Goal: Find specific page/section: Find specific page/section

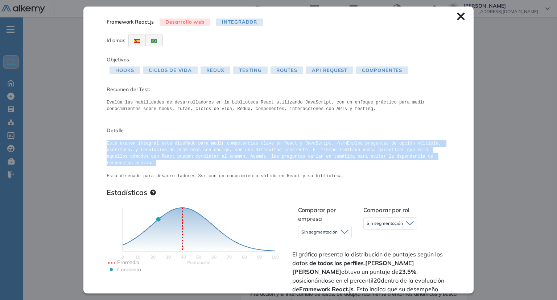
scroll to position [73, 0]
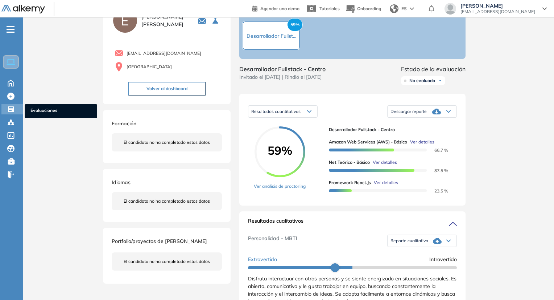
click at [32, 110] on span "Evaluaciones" at bounding box center [60, 111] width 61 height 8
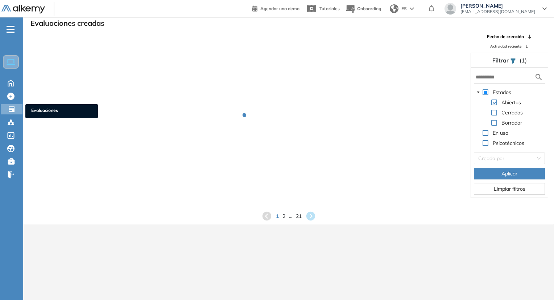
scroll to position [17, 0]
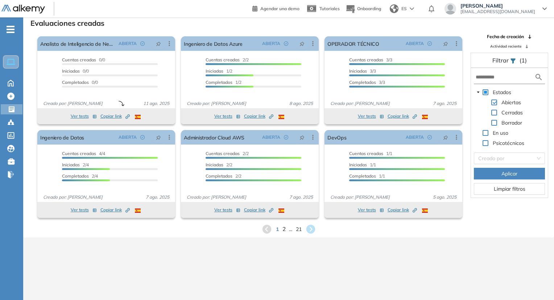
click at [285, 230] on span "2" at bounding box center [283, 229] width 3 height 8
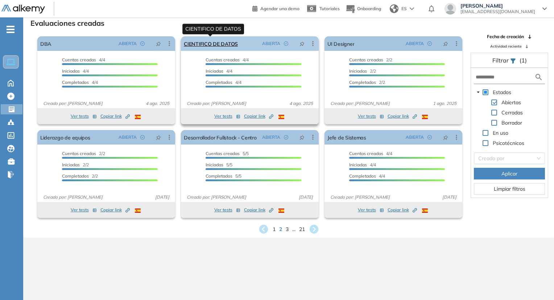
click at [213, 47] on link "CIENTIFICO DE DATOS" at bounding box center [211, 43] width 54 height 15
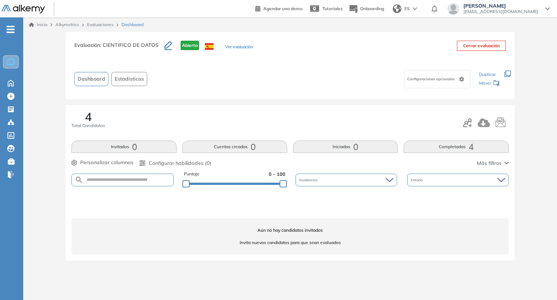
click at [123, 23] on span "Dashboard" at bounding box center [133, 24] width 22 height 7
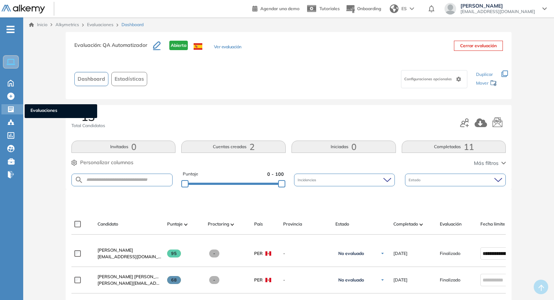
click at [50, 109] on span "Evaluaciones" at bounding box center [60, 111] width 61 height 8
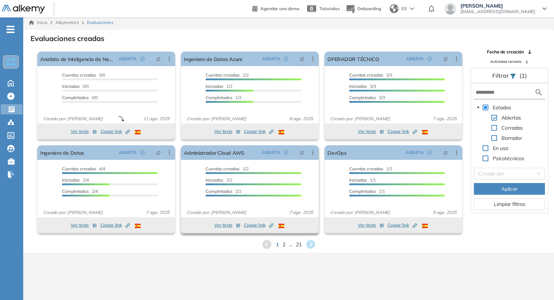
scroll to position [17, 0]
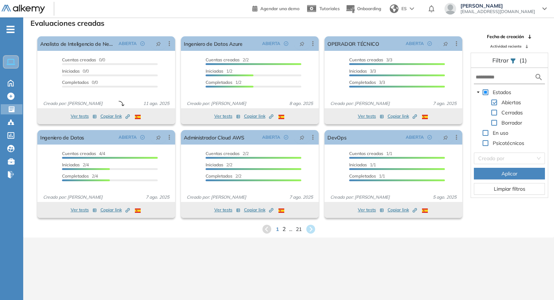
click at [285, 231] on span "2" at bounding box center [283, 229] width 3 height 8
